Goal: Find specific page/section: Find specific page/section

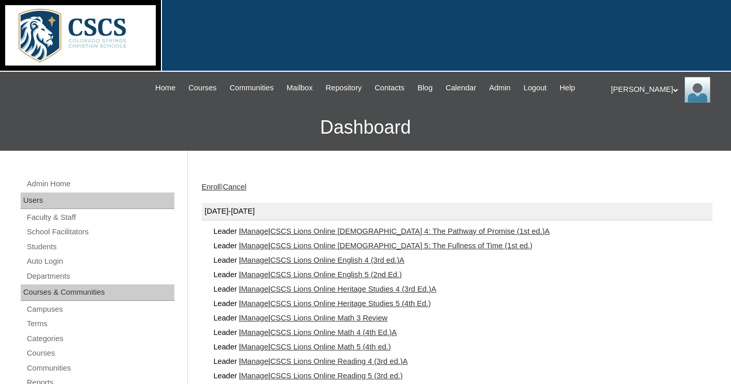
scroll to position [103, 0]
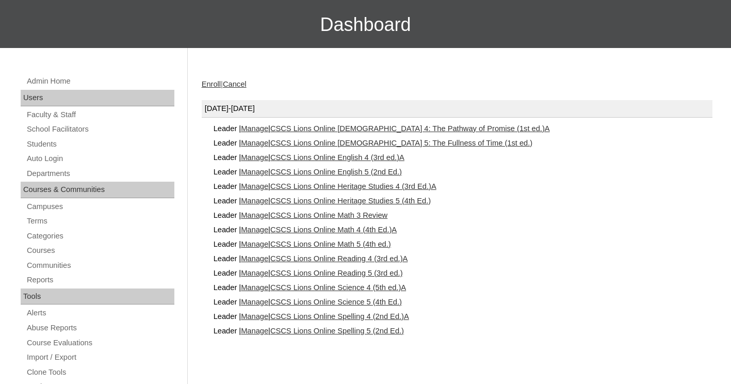
click at [411, 183] on link "CSCS Lions Online Heritage Studies 4 (3rd Ed.)A" at bounding box center [353, 186] width 166 height 8
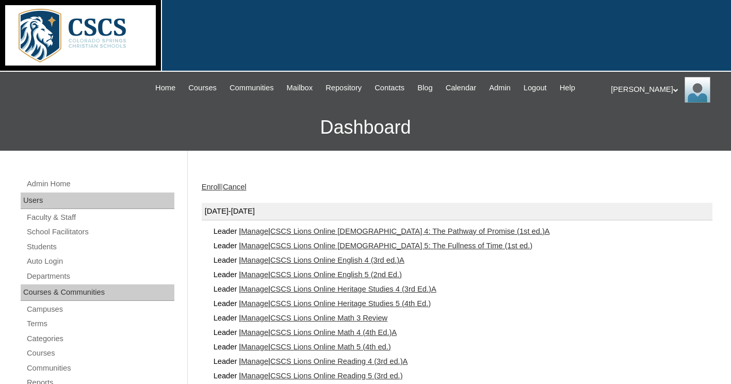
scroll to position [103, 0]
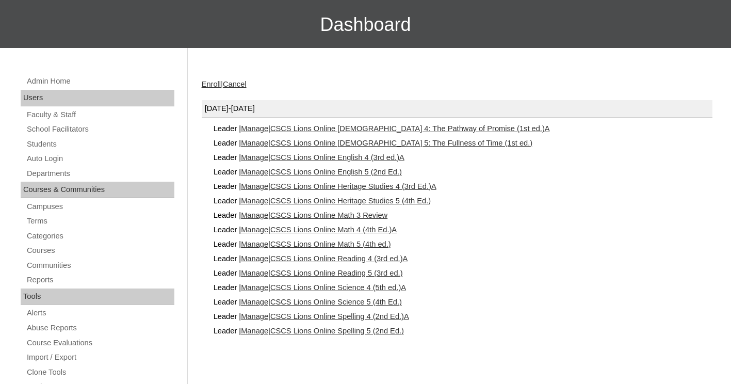
click at [340, 230] on link "CSCS Lions Online Math 4 (4th Ed.)A" at bounding box center [333, 229] width 126 height 8
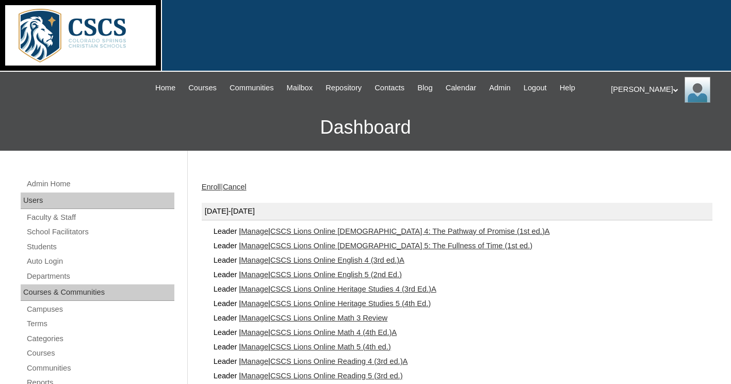
scroll to position [103, 0]
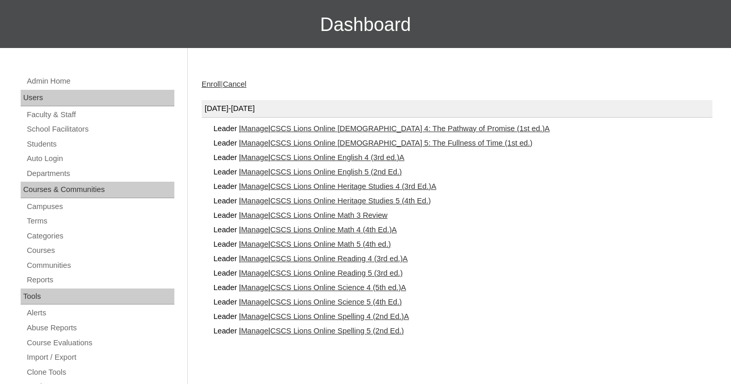
click at [326, 159] on link "CSCS Lions Online English 4 (3rd ed.)A" at bounding box center [337, 157] width 134 height 8
